Goal: Navigation & Orientation: Find specific page/section

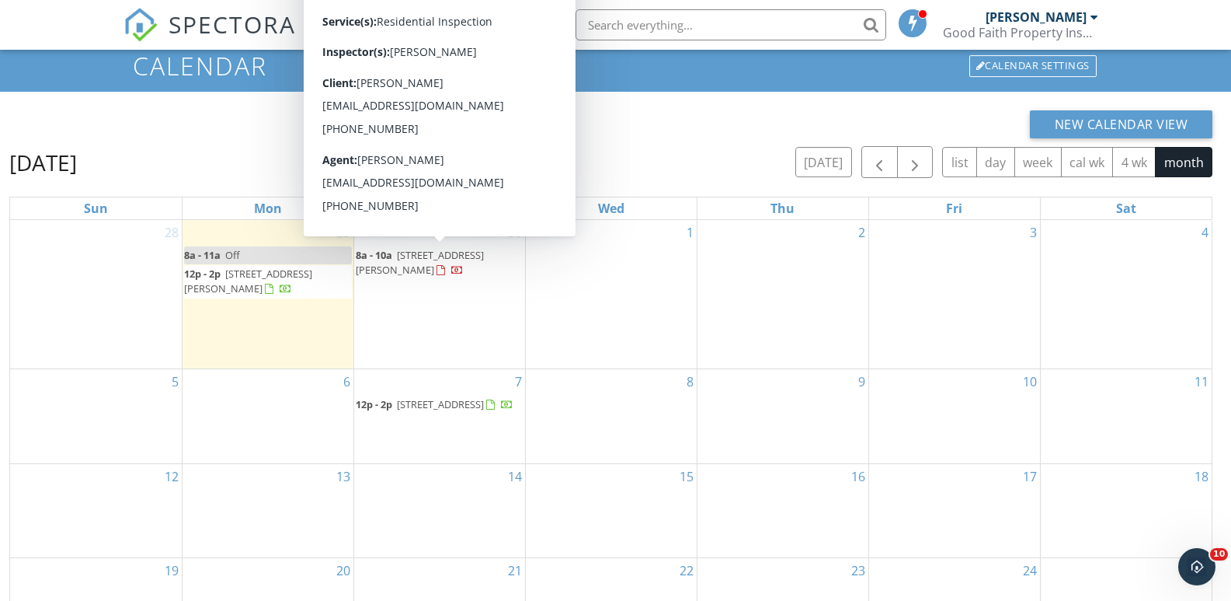
click at [440, 255] on span "[STREET_ADDRESS][PERSON_NAME]" at bounding box center [420, 262] width 128 height 29
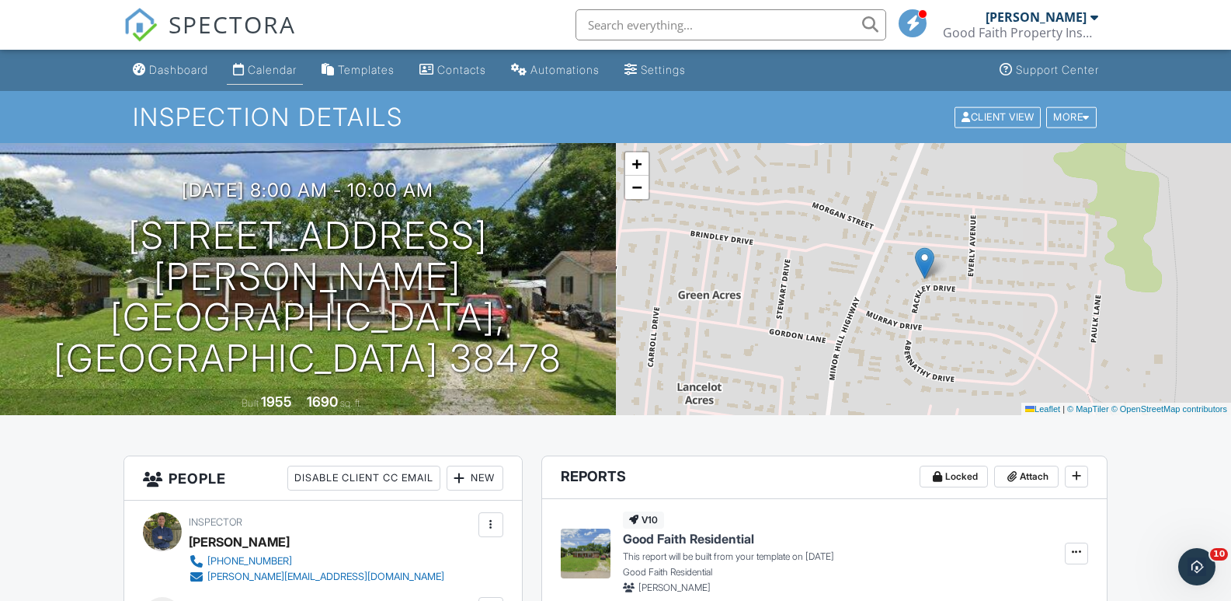
click at [273, 70] on div "Calendar" at bounding box center [272, 69] width 49 height 13
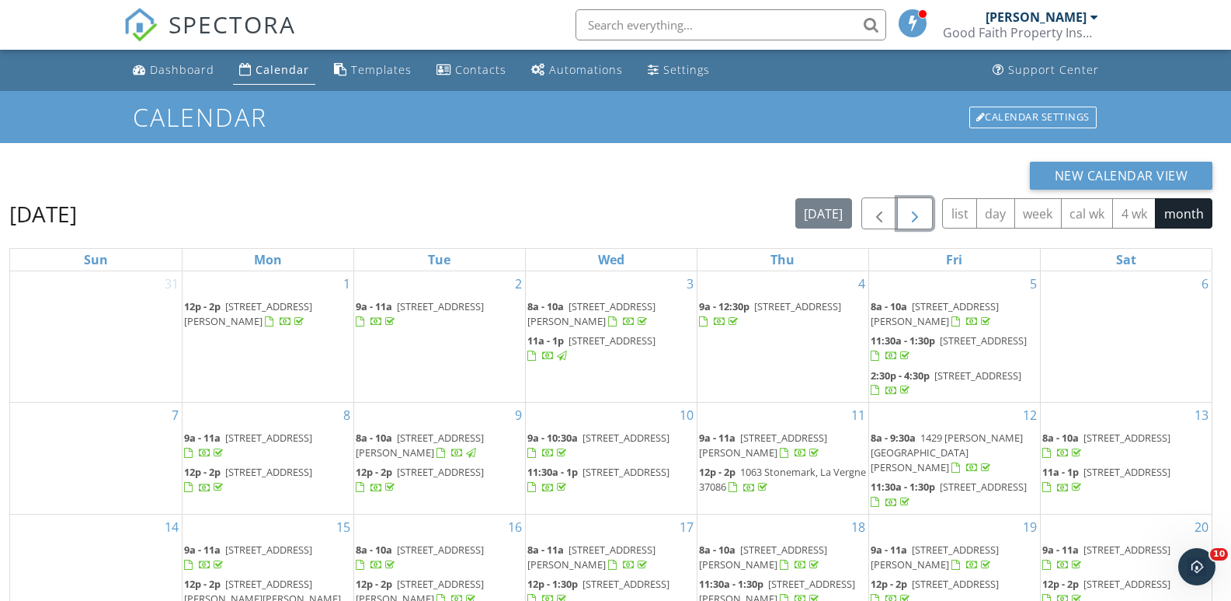
click at [914, 216] on span "button" at bounding box center [915, 213] width 19 height 19
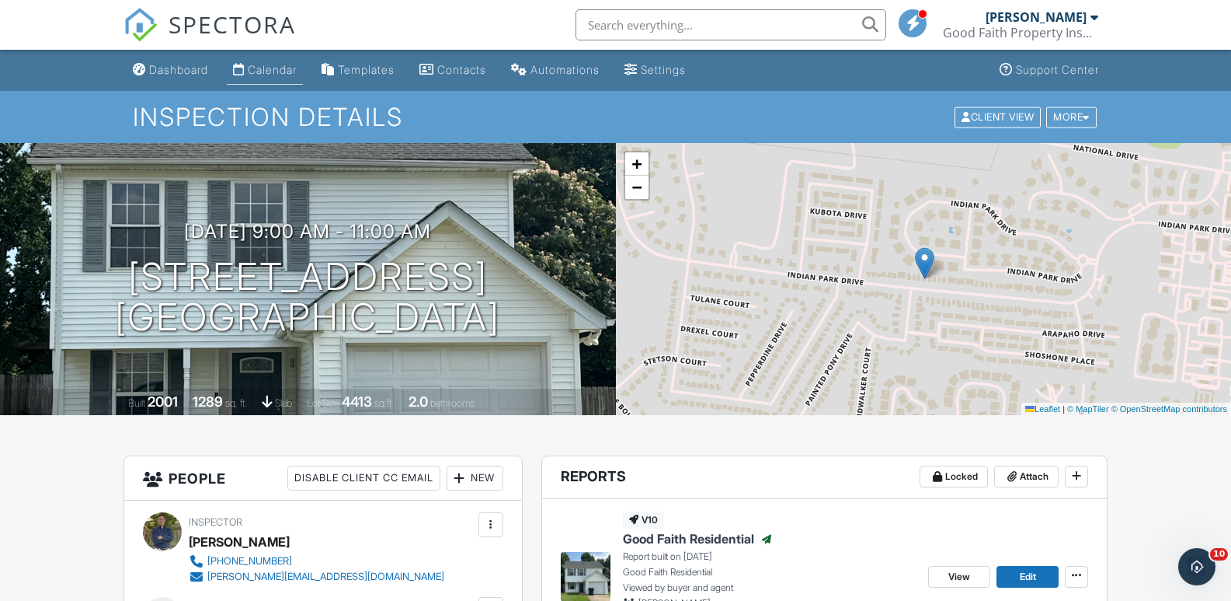
click at [290, 73] on div "Calendar" at bounding box center [272, 69] width 49 height 13
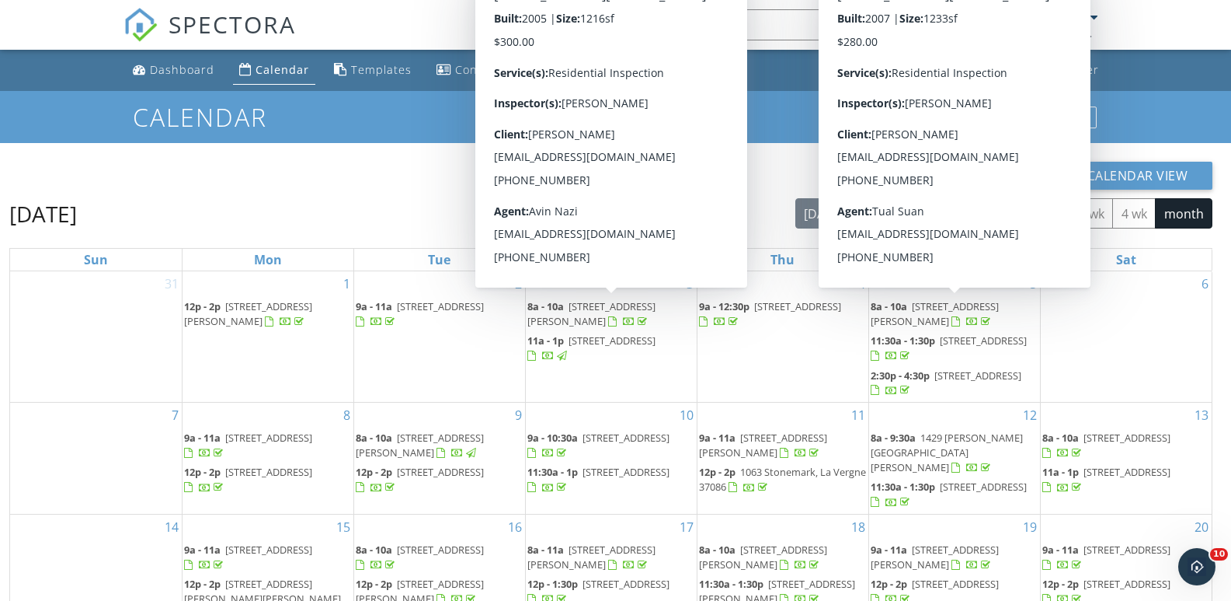
click at [791, 160] on div "New Calendar View [DATE] [DATE] list day week cal wk 4 wk month Sun Mon Tue Wed…" at bounding box center [615, 475] width 1231 height 664
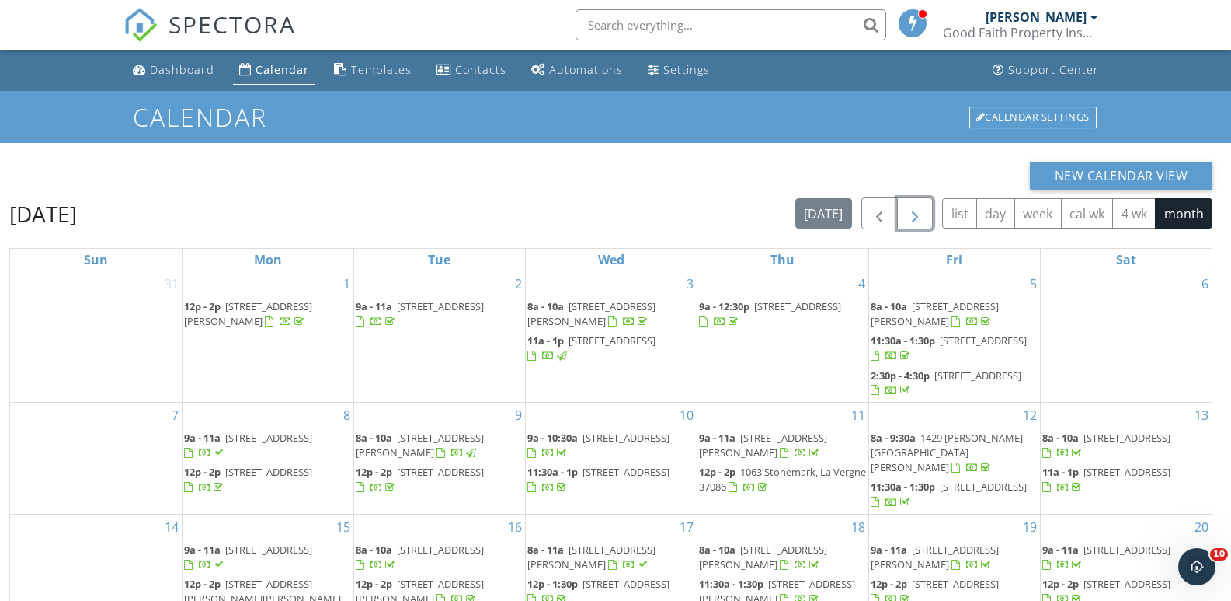
click at [919, 219] on span "button" at bounding box center [915, 213] width 19 height 19
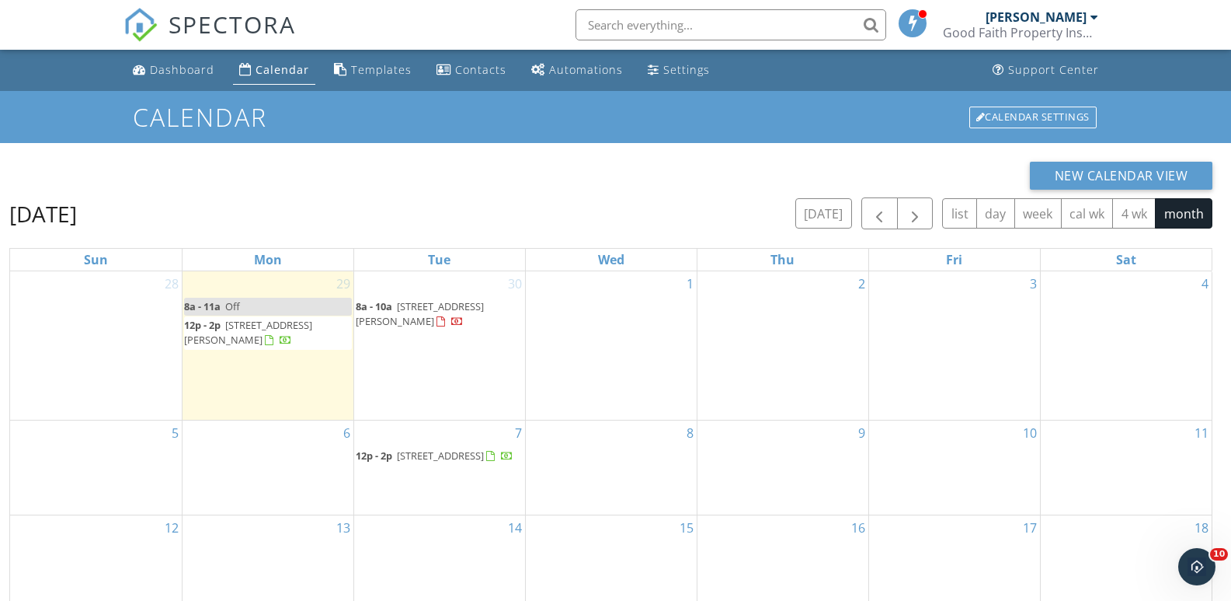
click at [669, 27] on input "text" at bounding box center [731, 24] width 311 height 31
paste input "[STREET_ADDRESS]"
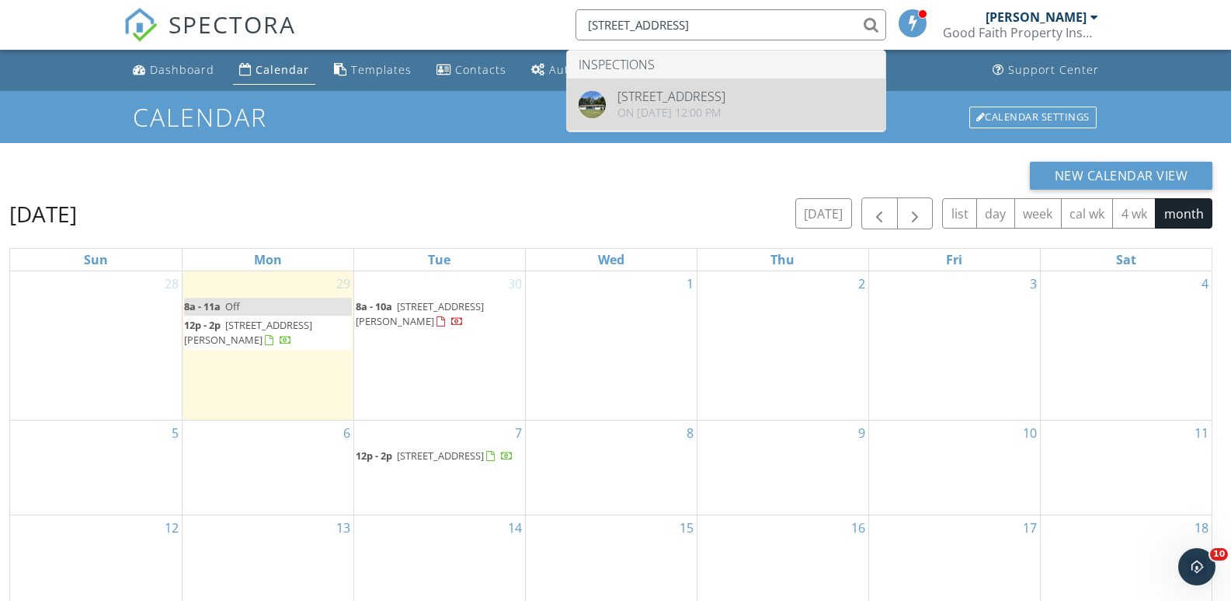
type input "[STREET_ADDRESS]"
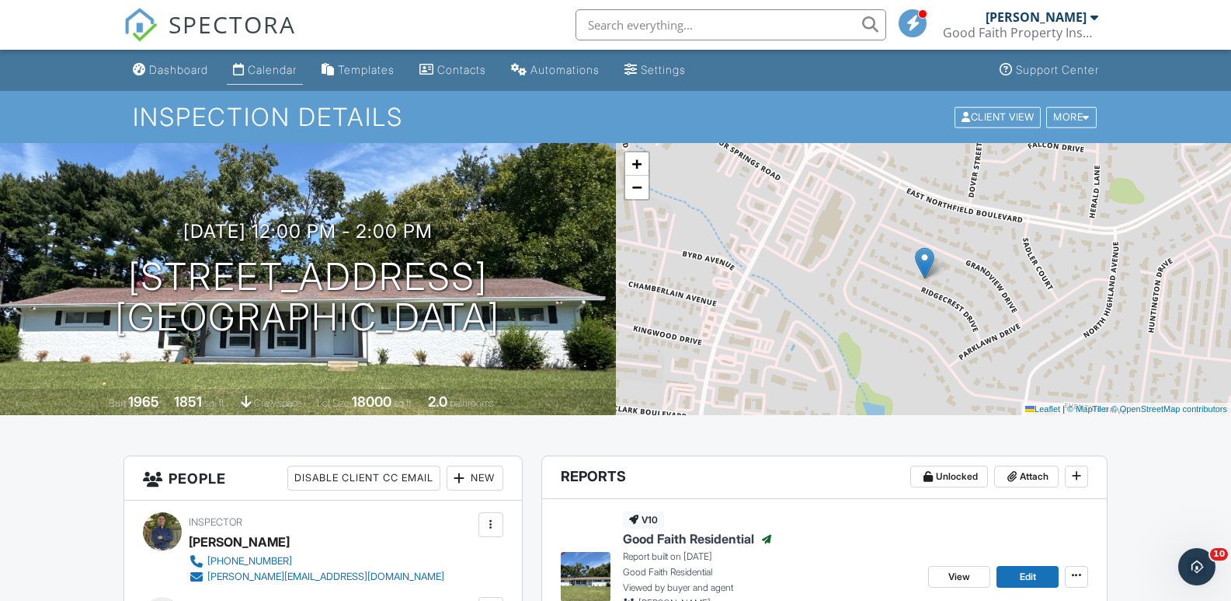
click at [270, 66] on div "Calendar" at bounding box center [272, 69] width 49 height 13
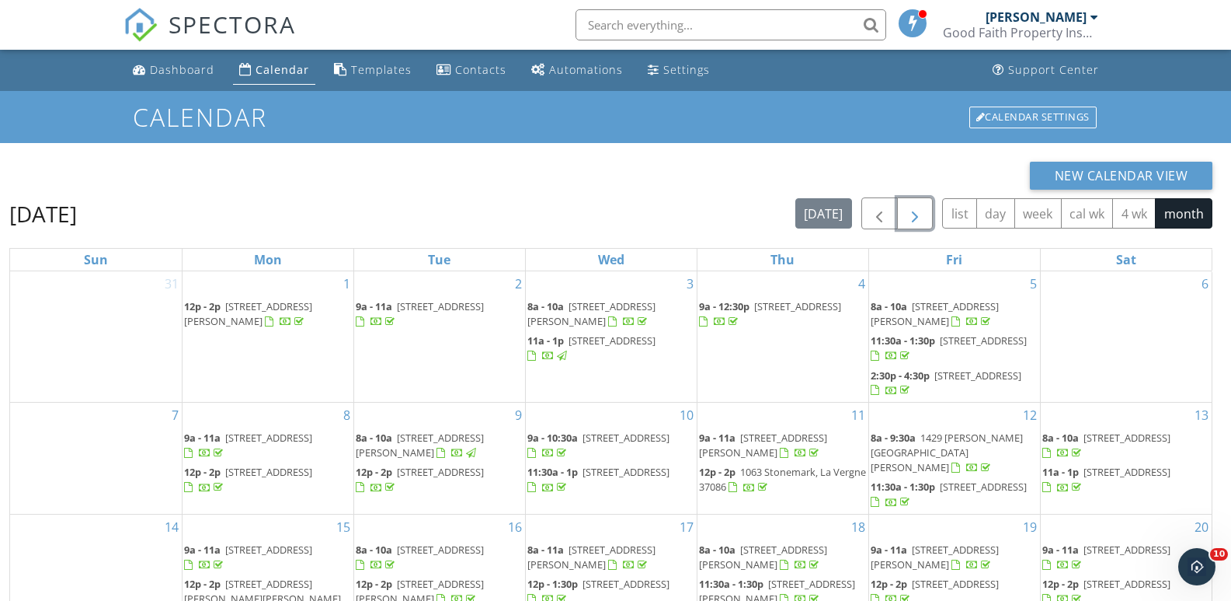
click at [918, 221] on span "button" at bounding box center [915, 213] width 19 height 19
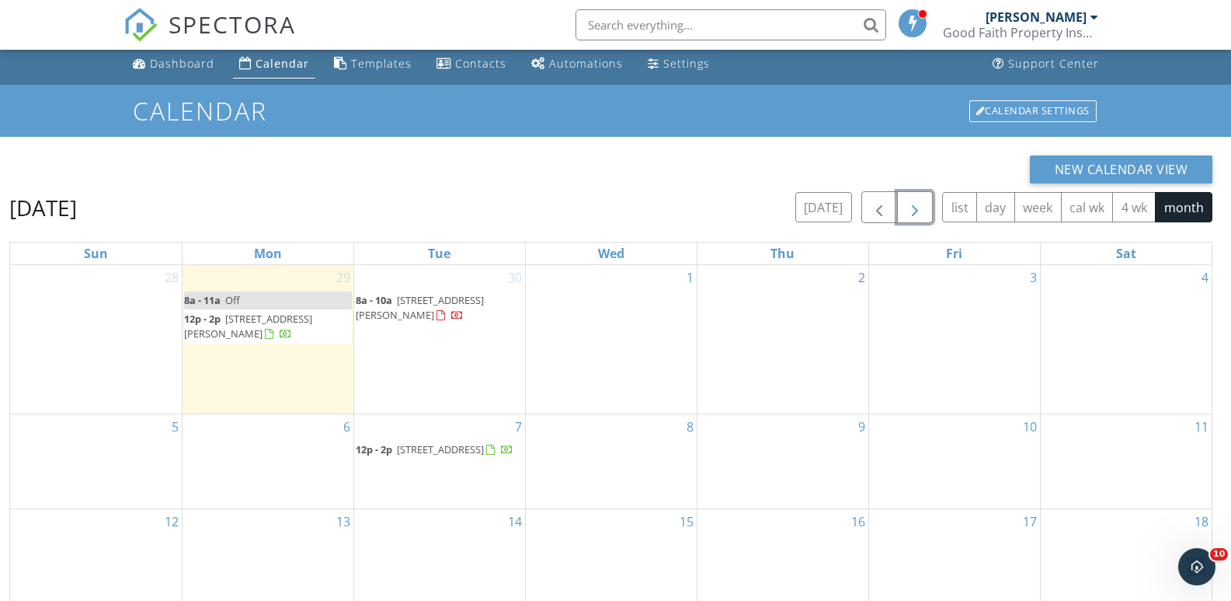
scroll to position [5, 0]
